Goal: Entertainment & Leisure: Consume media (video, audio)

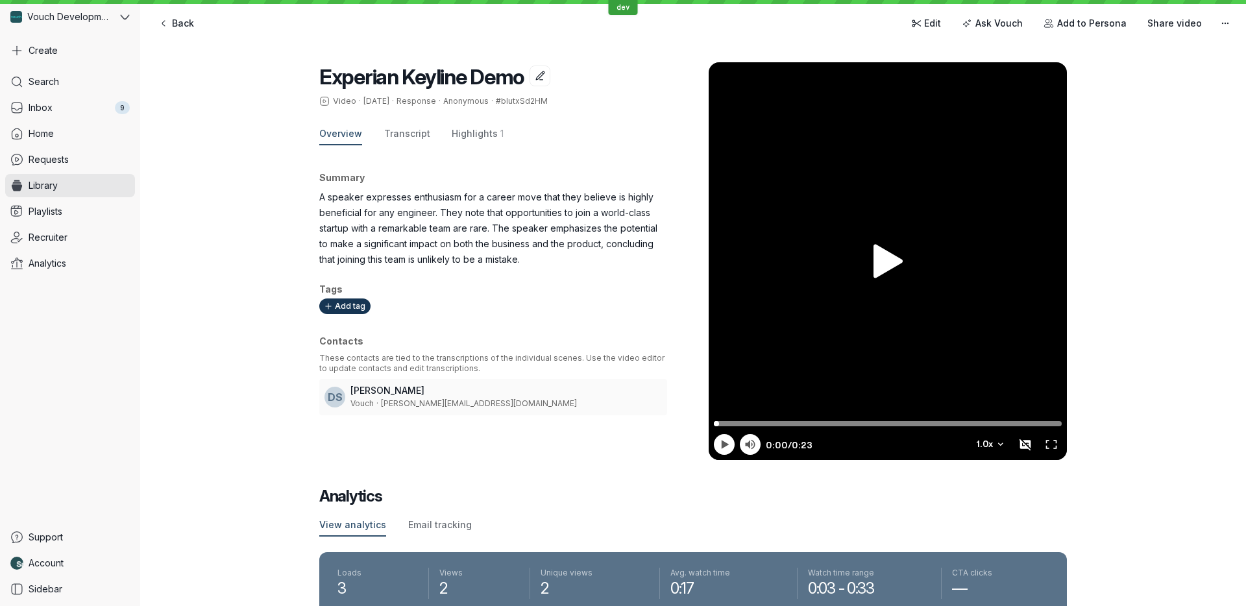
click at [867, 260] on div at bounding box center [888, 261] width 358 height 398
type input "0.67"
click at [876, 302] on div at bounding box center [888, 261] width 358 height 398
click at [86, 155] on link "Requests" at bounding box center [70, 159] width 130 height 23
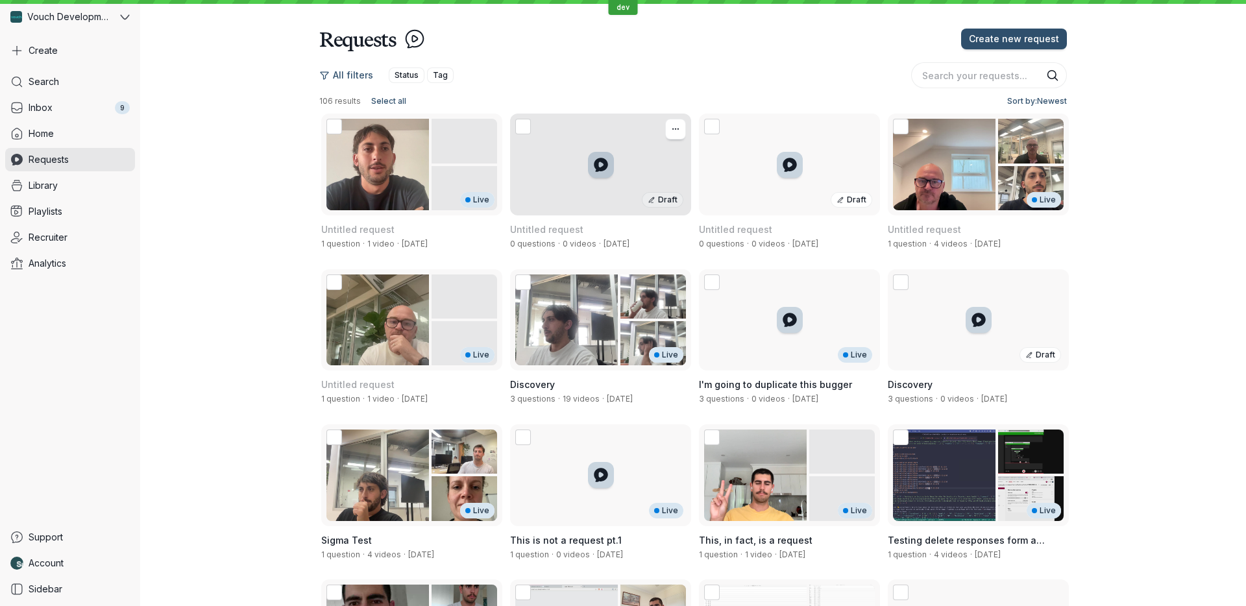
click at [637, 204] on div "Draft" at bounding box center [600, 165] width 181 height 102
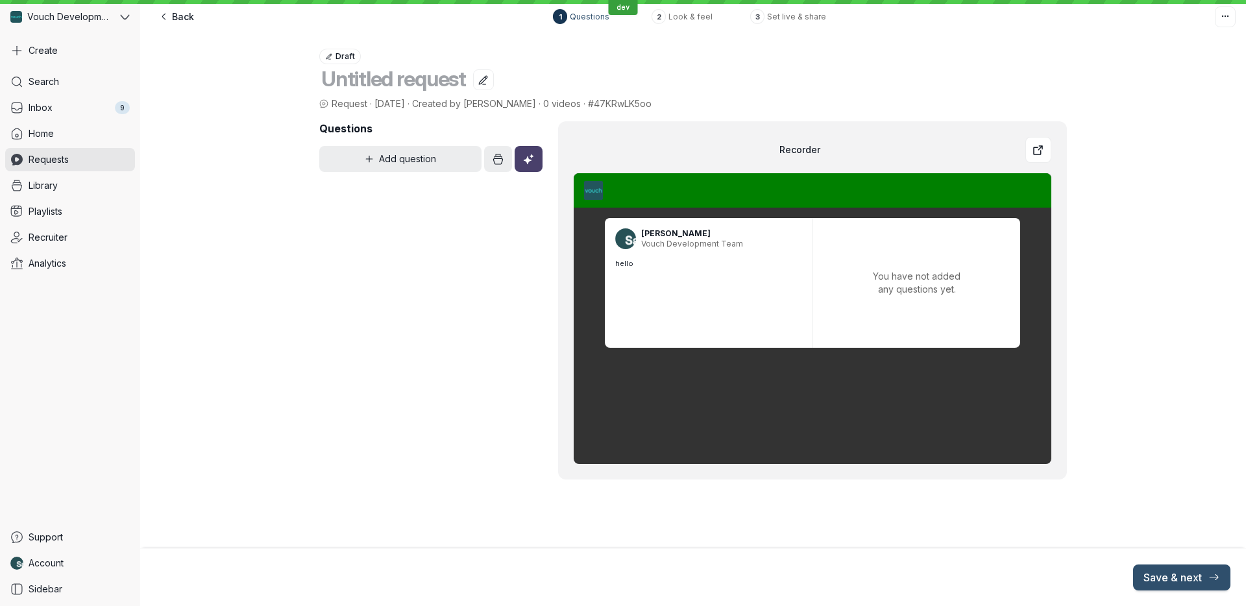
click at [83, 171] on div "Search Inbox 9 Home Requests Library Playlists Recruiter Analytics" at bounding box center [70, 295] width 130 height 451
click at [93, 186] on link "Library" at bounding box center [70, 185] width 130 height 23
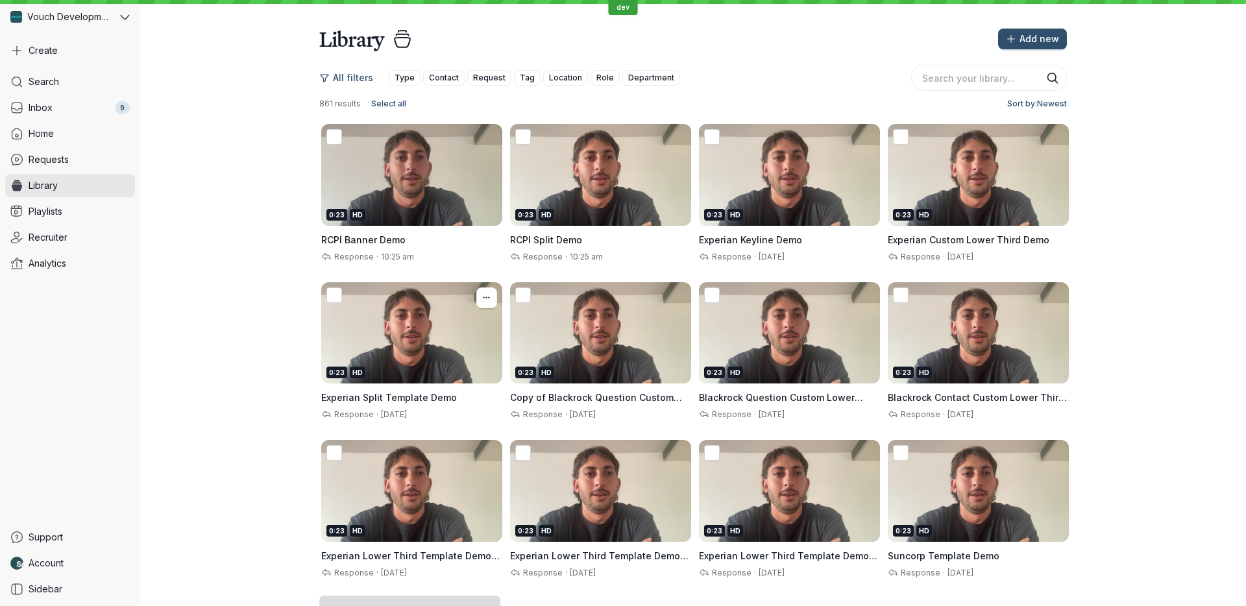
click at [438, 241] on h3 "RCPI Banner Demo" at bounding box center [411, 240] width 181 height 13
